Goal: Task Accomplishment & Management: Manage account settings

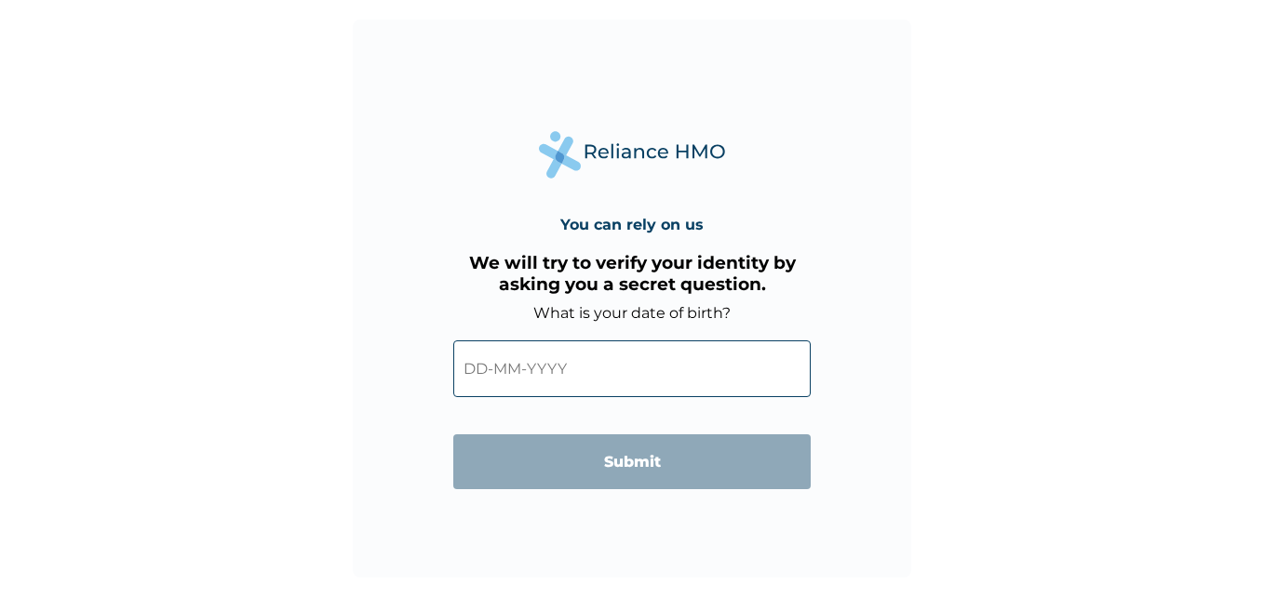
click at [477, 368] on input "text" at bounding box center [631, 369] width 357 height 57
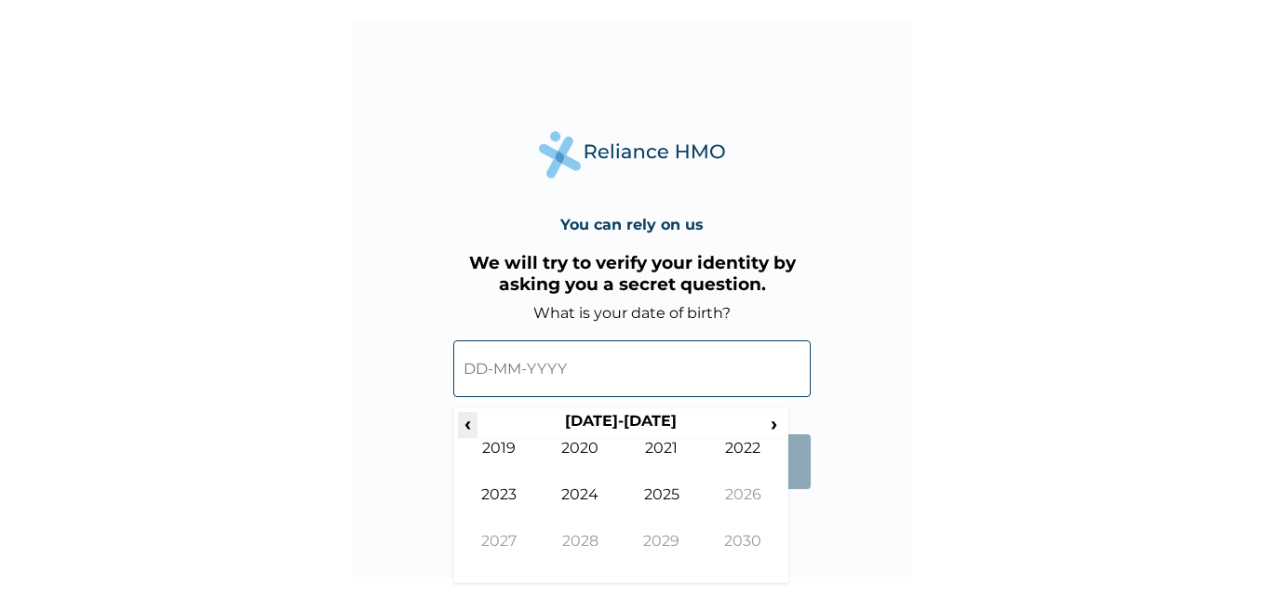
click at [469, 422] on span "‹" at bounding box center [468, 423] width 20 height 23
click at [463, 422] on span "‹" at bounding box center [468, 423] width 20 height 23
click at [562, 496] on td "1994" at bounding box center [581, 509] width 82 height 47
click at [579, 547] on td "Oct" at bounding box center [581, 555] width 82 height 47
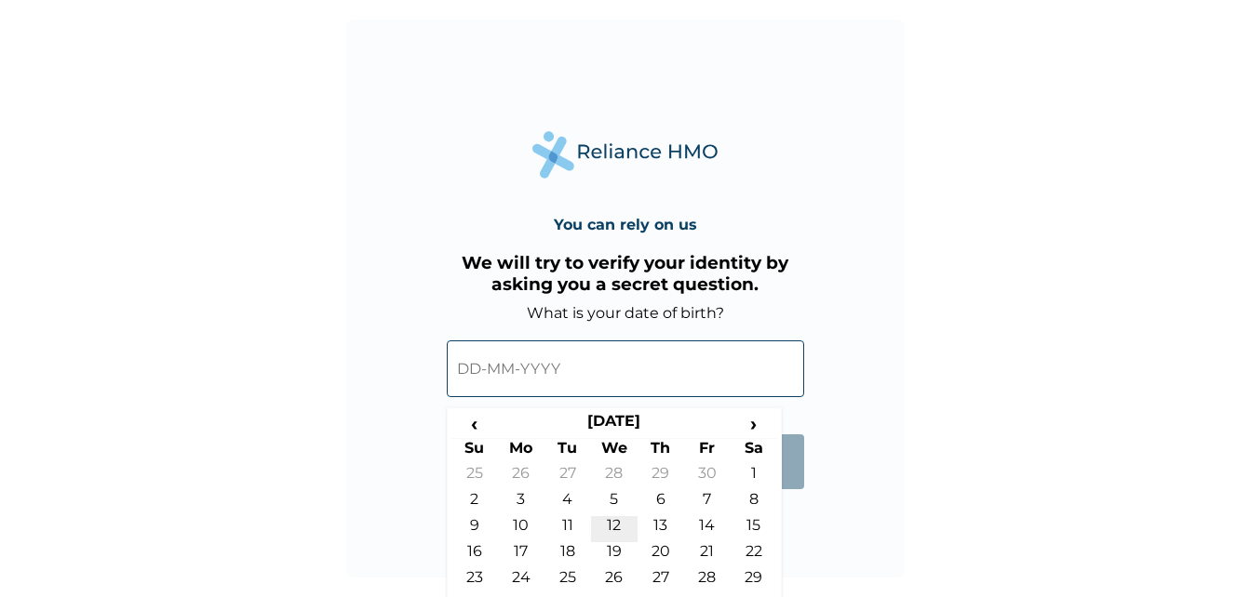
click at [604, 517] on td "12" at bounding box center [614, 529] width 47 height 26
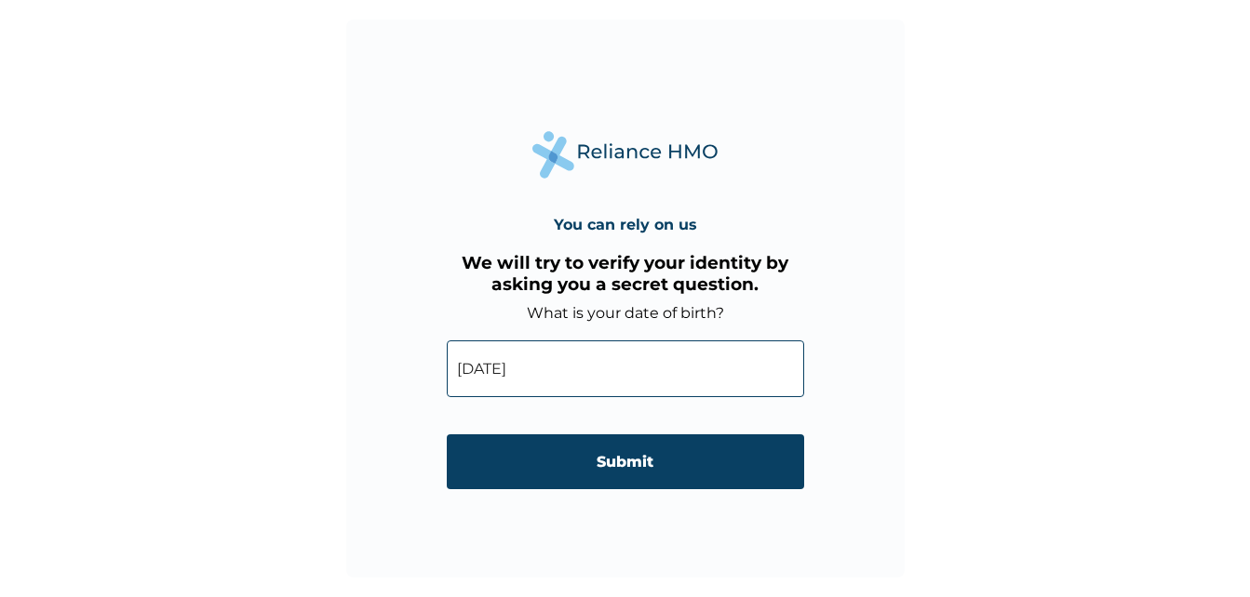
type input "[DATE]"
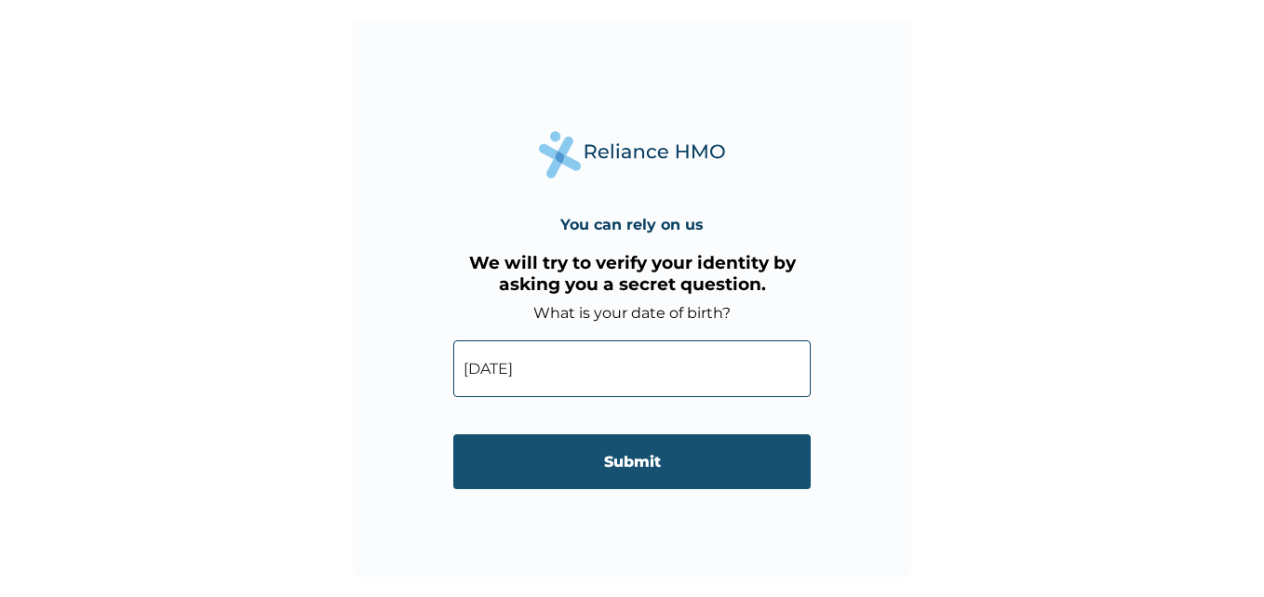
click at [662, 458] on input "Submit" at bounding box center [631, 462] width 357 height 55
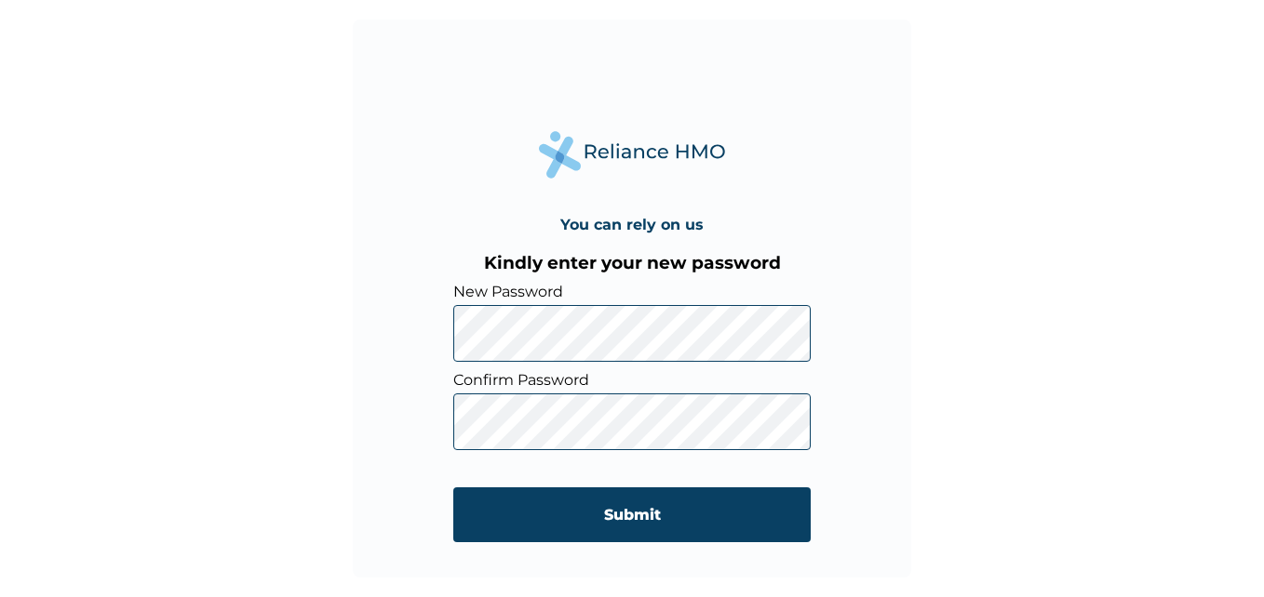
click at [926, 398] on div "You can rely on us Kindly enter your new password New Password Confirm Password…" at bounding box center [632, 298] width 1264 height 597
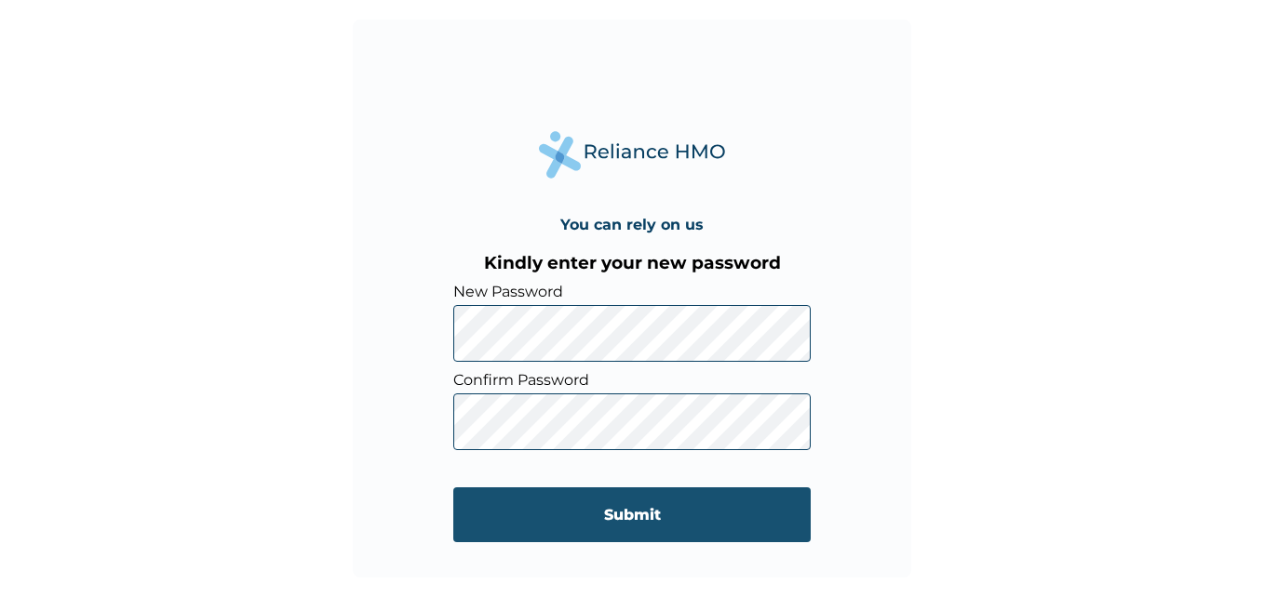
click at [654, 514] on input "Submit" at bounding box center [631, 515] width 357 height 55
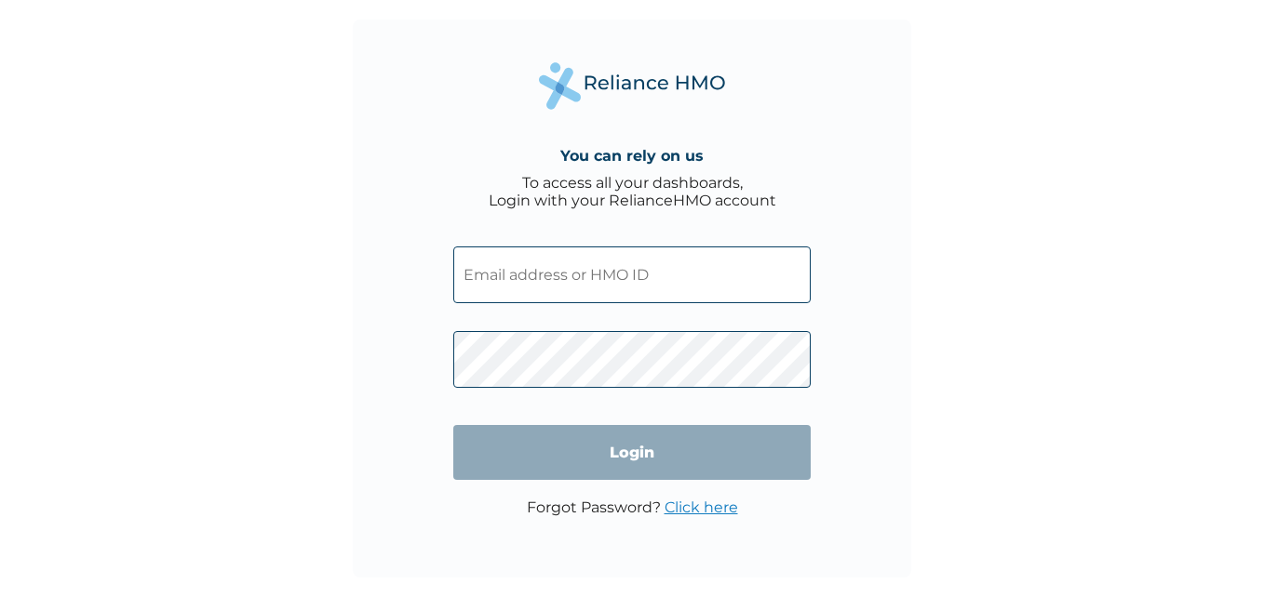
type input "HPL/10097/A"
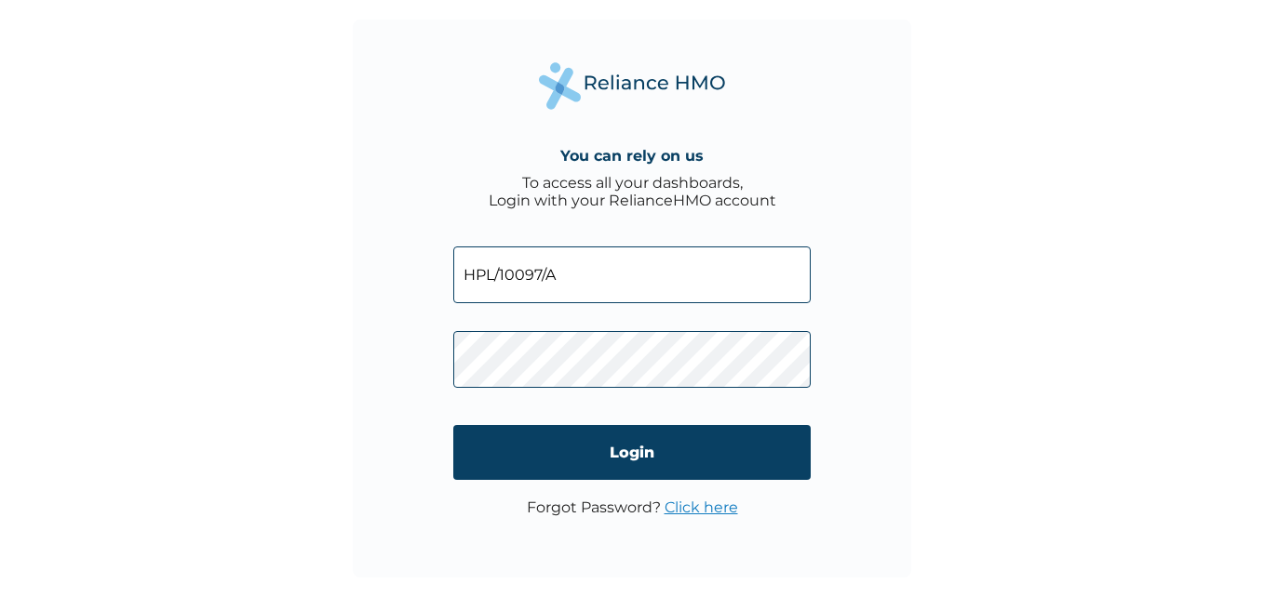
click at [878, 368] on div "You can rely on us To access all your dashboards, Login with your RelianceHMO a…" at bounding box center [632, 299] width 558 height 558
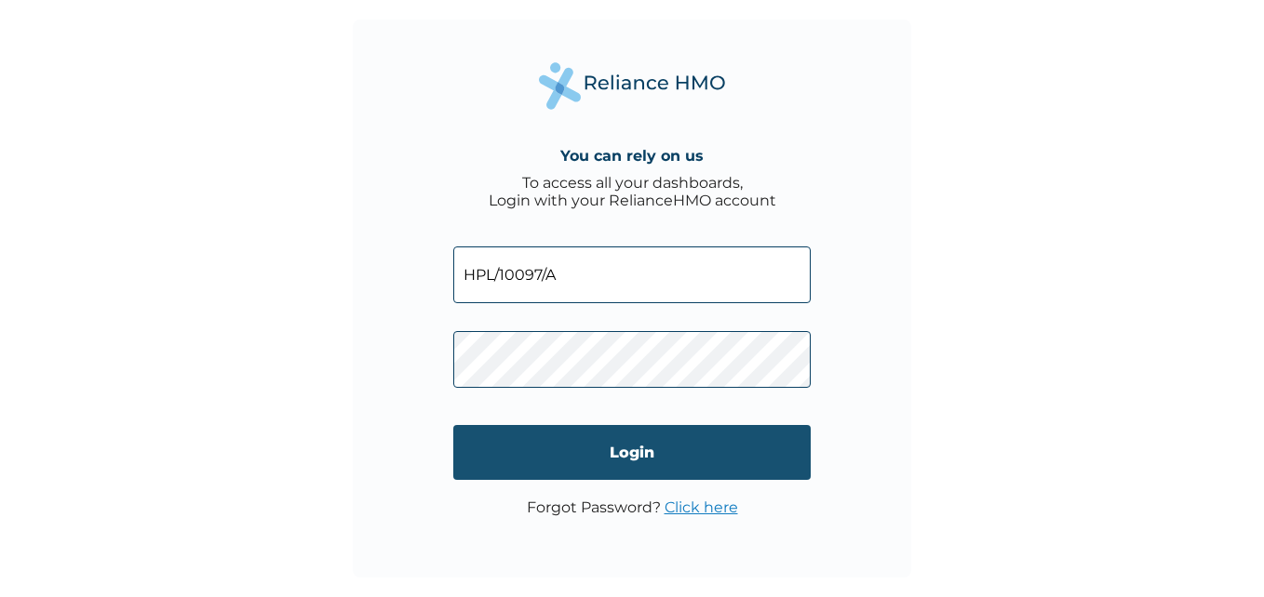
click at [682, 440] on input "Login" at bounding box center [631, 452] width 357 height 55
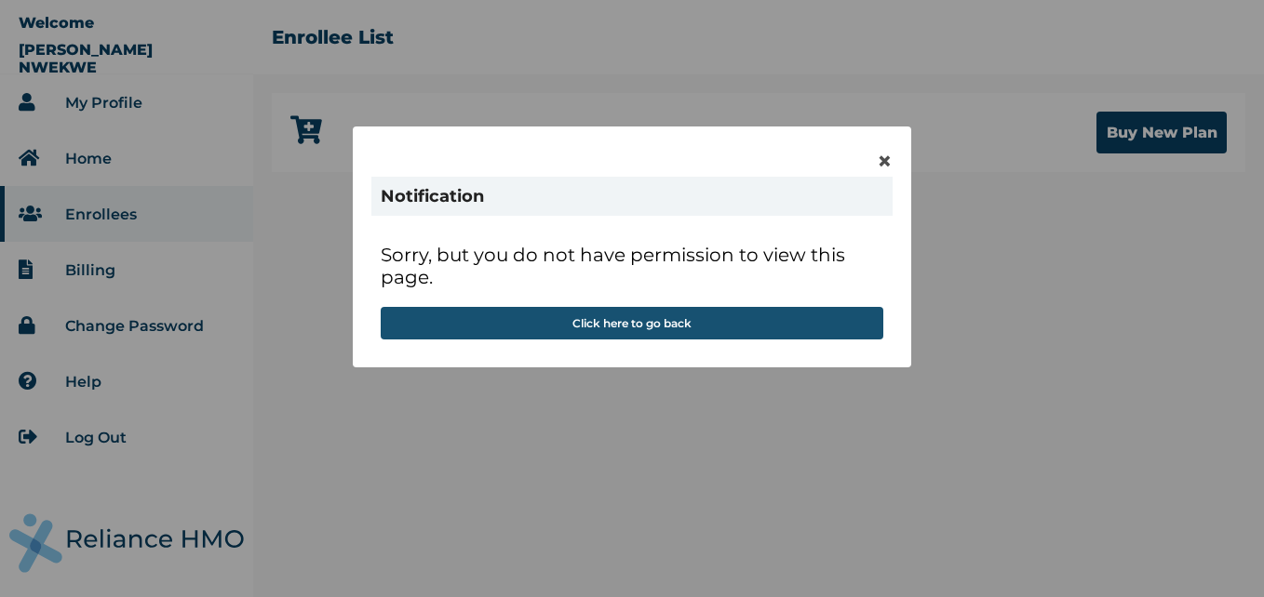
click at [703, 326] on button "Click here to go back" at bounding box center [632, 323] width 502 height 33
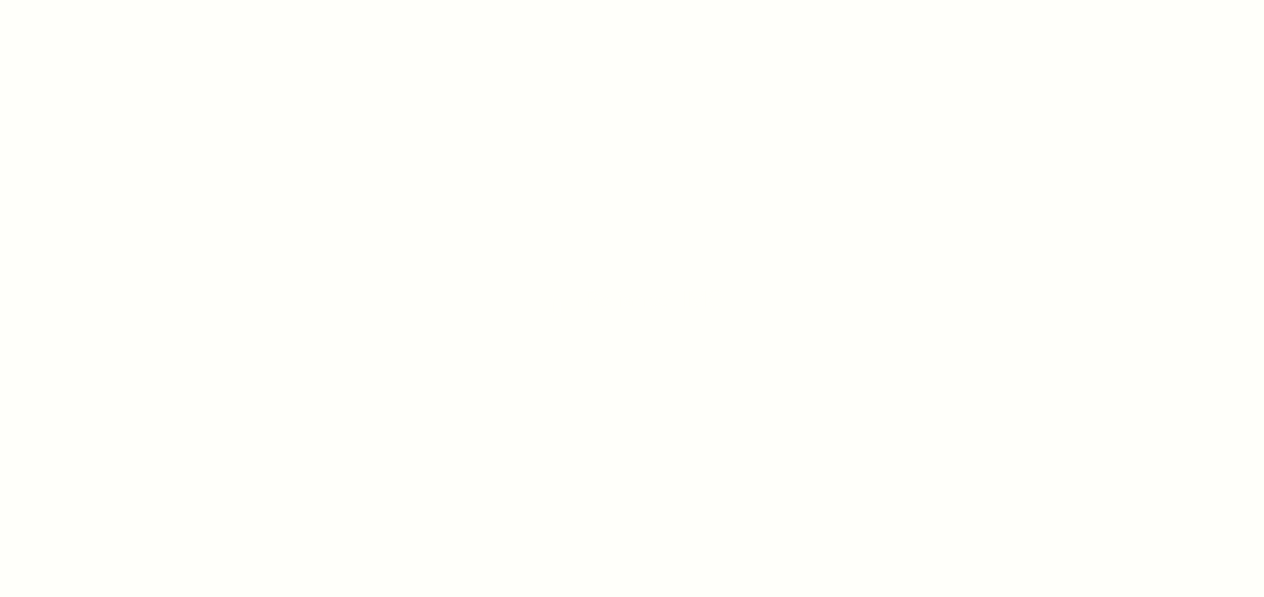
click at [615, 322] on html at bounding box center [632, 298] width 1264 height 597
click at [627, 326] on html at bounding box center [632, 298] width 1264 height 597
